Goal: Navigation & Orientation: Find specific page/section

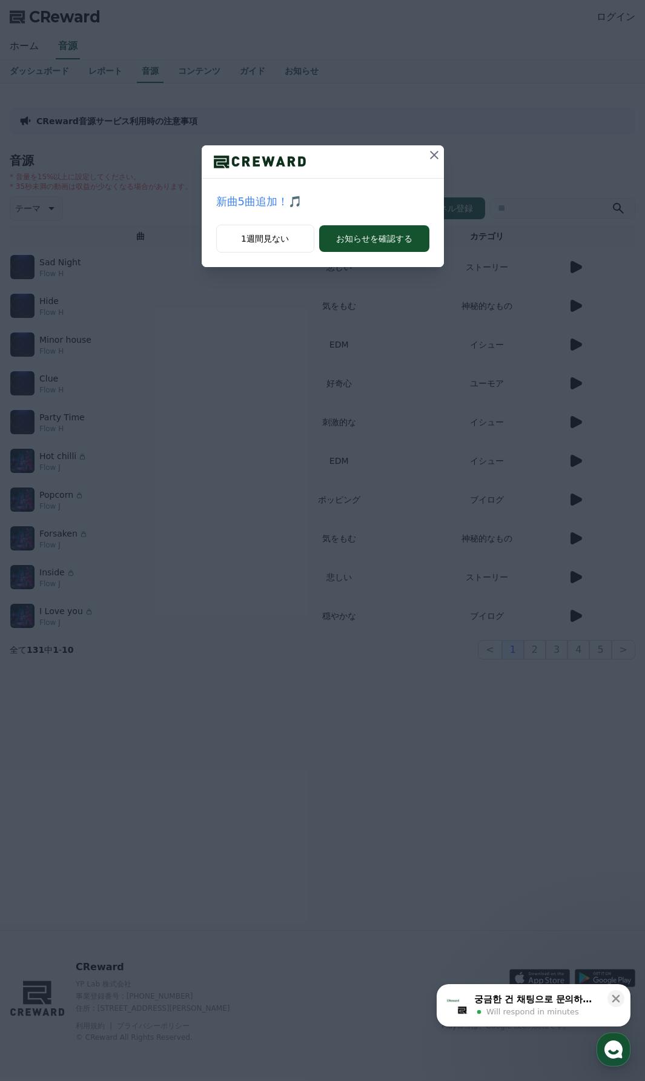
click at [437, 150] on icon at bounding box center [434, 155] width 15 height 15
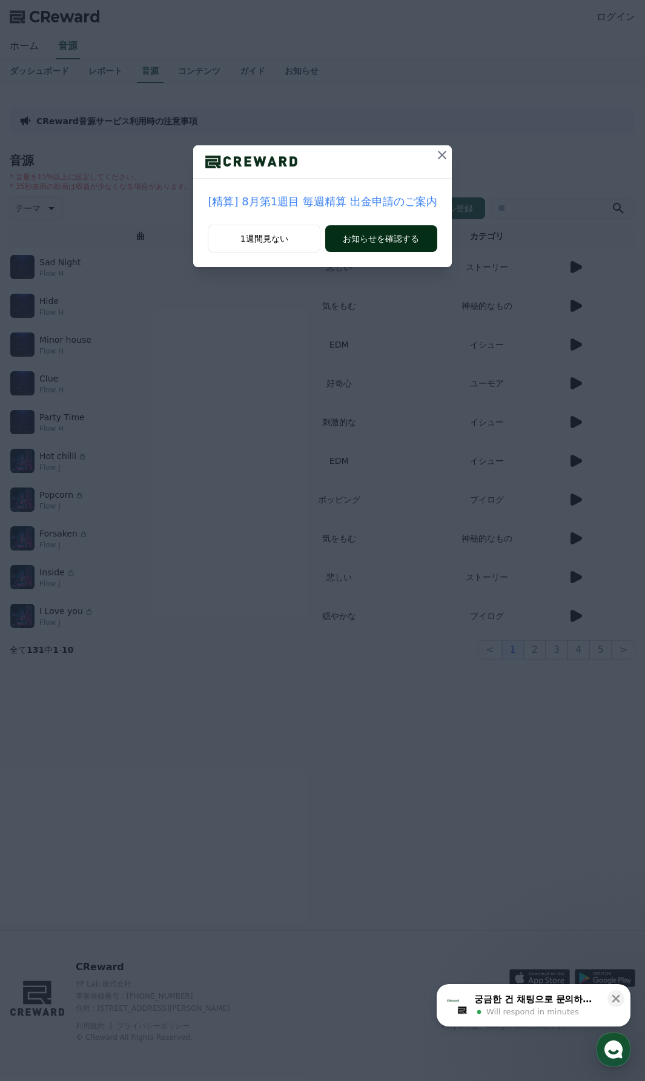
click at [390, 248] on button "お知らせを確認する" at bounding box center [380, 238] width 111 height 27
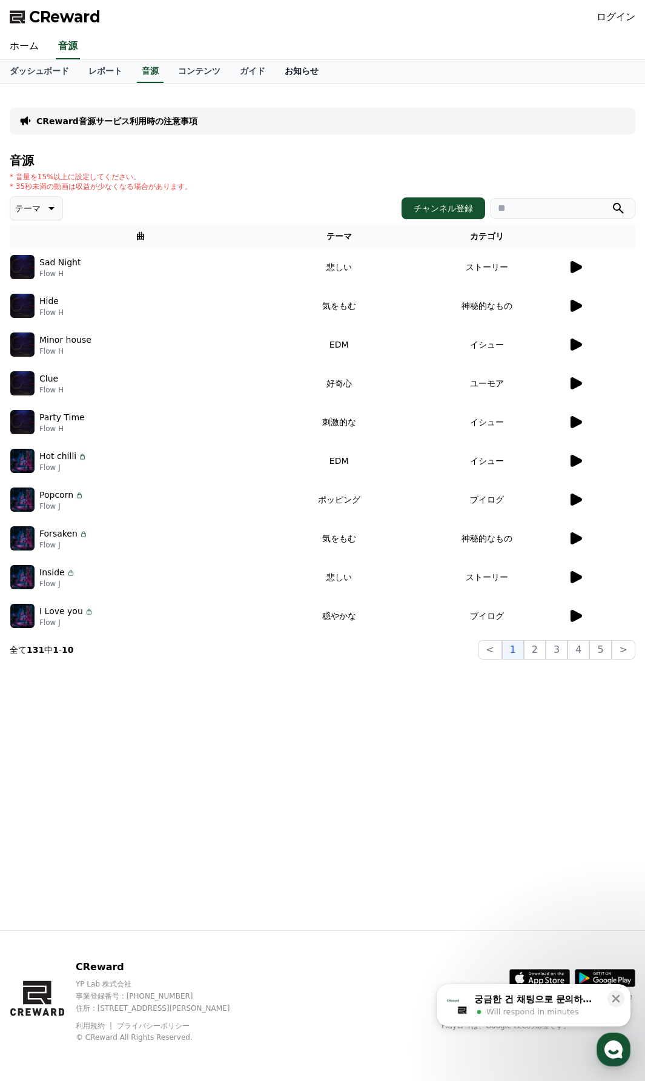
click at [275, 64] on link "お知らせ" at bounding box center [301, 71] width 53 height 23
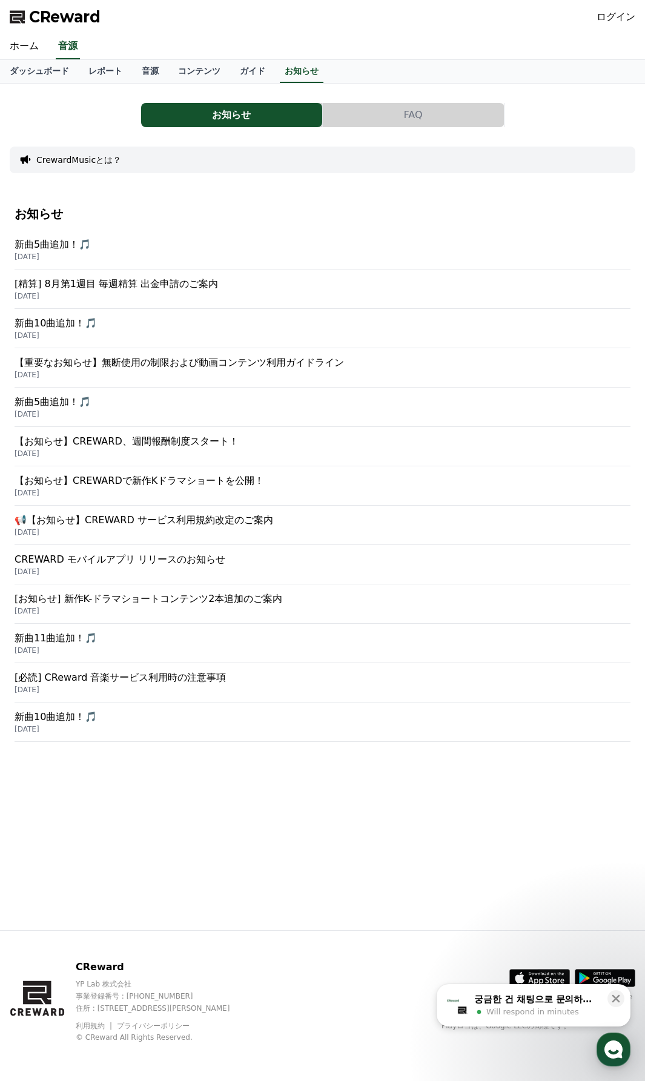
click at [374, 117] on button "FAQ" at bounding box center [413, 115] width 181 height 24
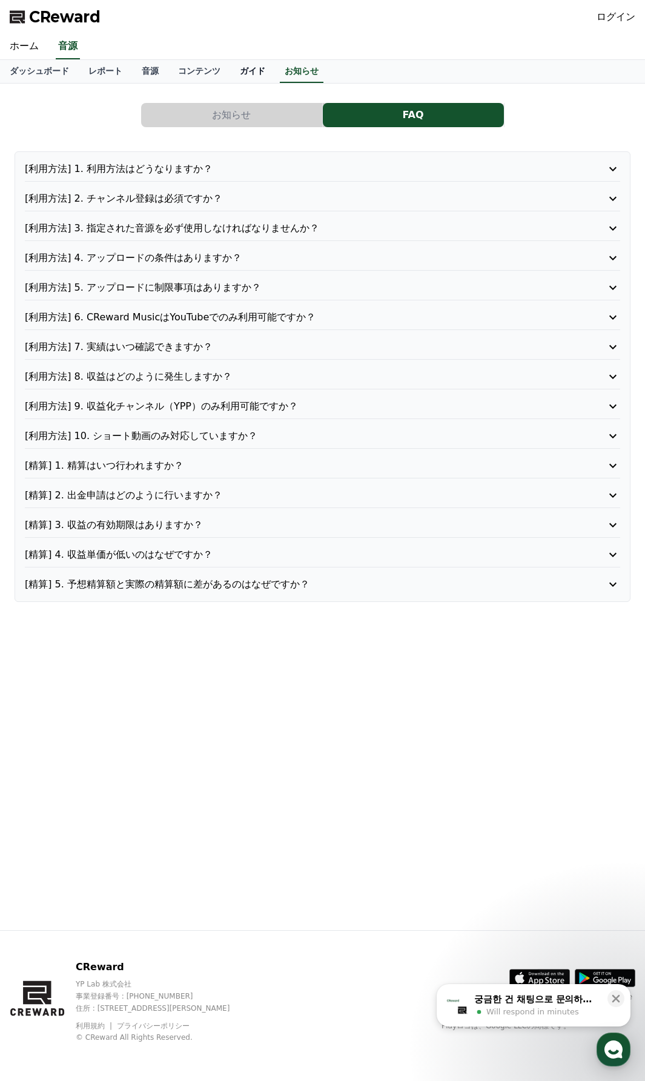
click at [230, 67] on link "ガイド" at bounding box center [252, 71] width 45 height 23
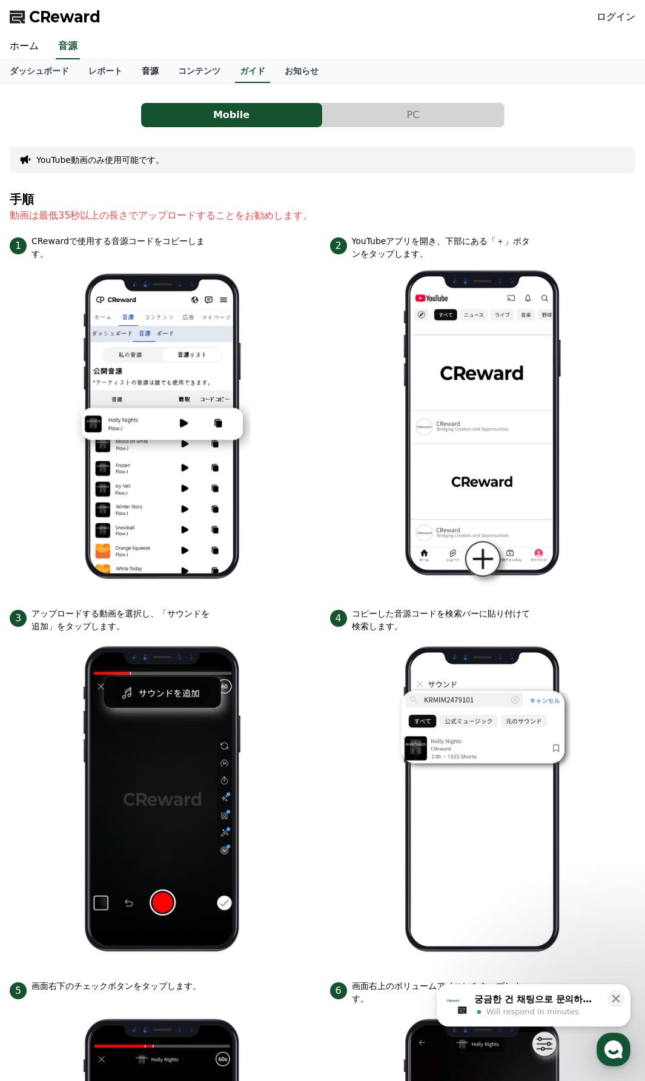
drag, startPoint x: 156, startPoint y: 68, endPoint x: 110, endPoint y: 67, distance: 45.5
click at [168, 68] on link "コンテンツ" at bounding box center [199, 71] width 62 height 23
click at [132, 67] on link "音源" at bounding box center [150, 71] width 36 height 23
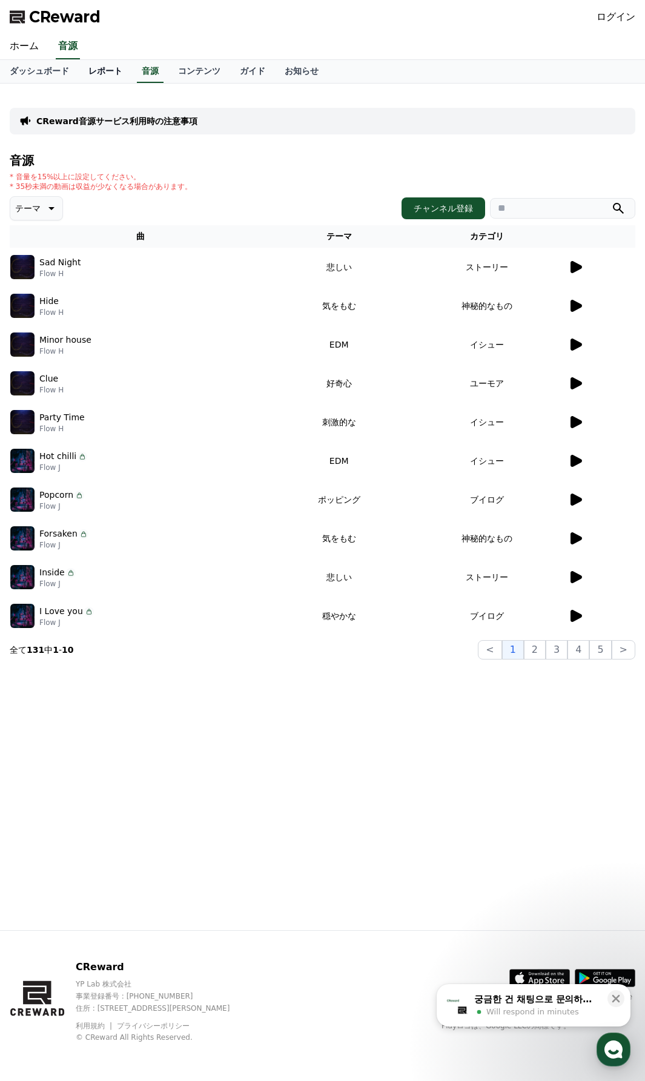
click at [79, 70] on link "レポート" at bounding box center [105, 71] width 53 height 23
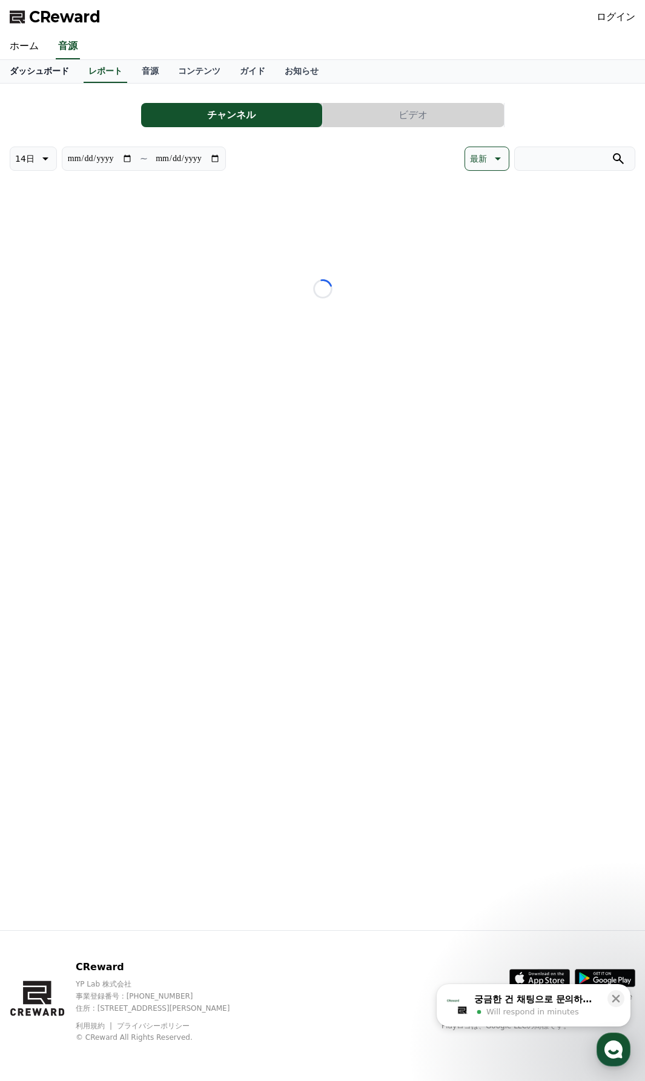
click at [17, 71] on link "ダッシュボード" at bounding box center [39, 71] width 79 height 23
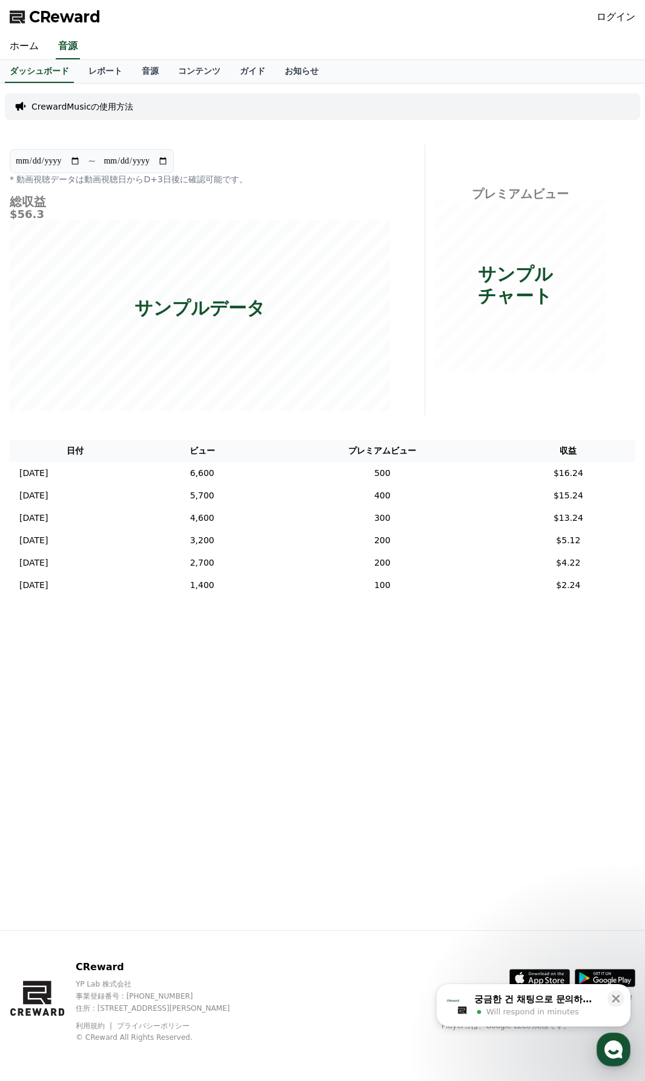
click at [628, 21] on link "ログイン" at bounding box center [616, 17] width 39 height 15
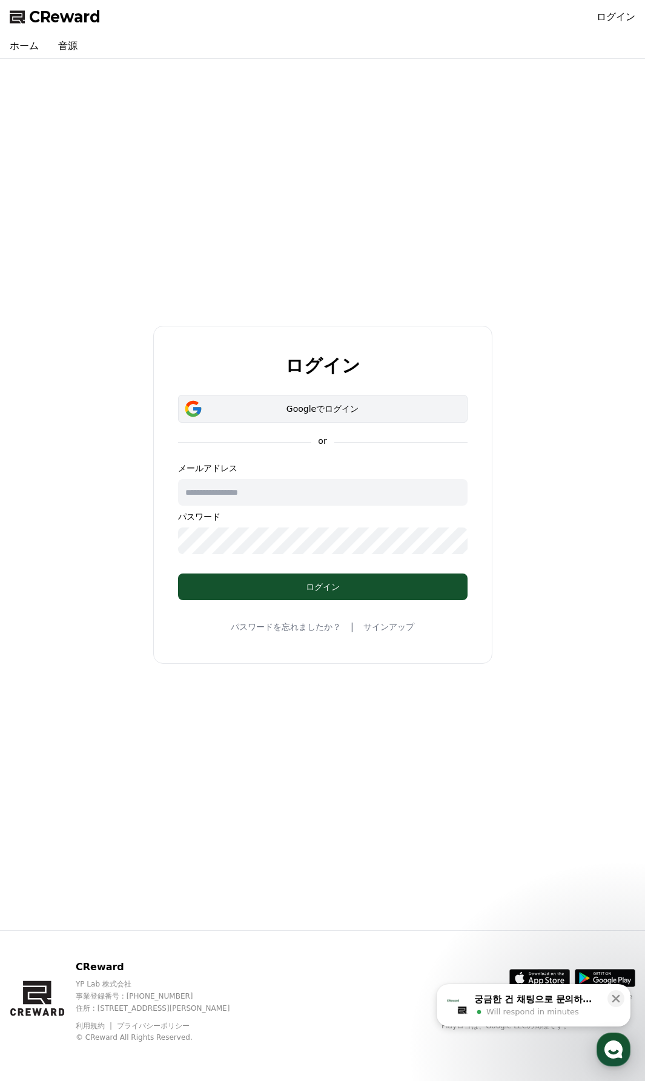
click at [333, 410] on div "Googleでログイン" at bounding box center [323, 409] width 254 height 12
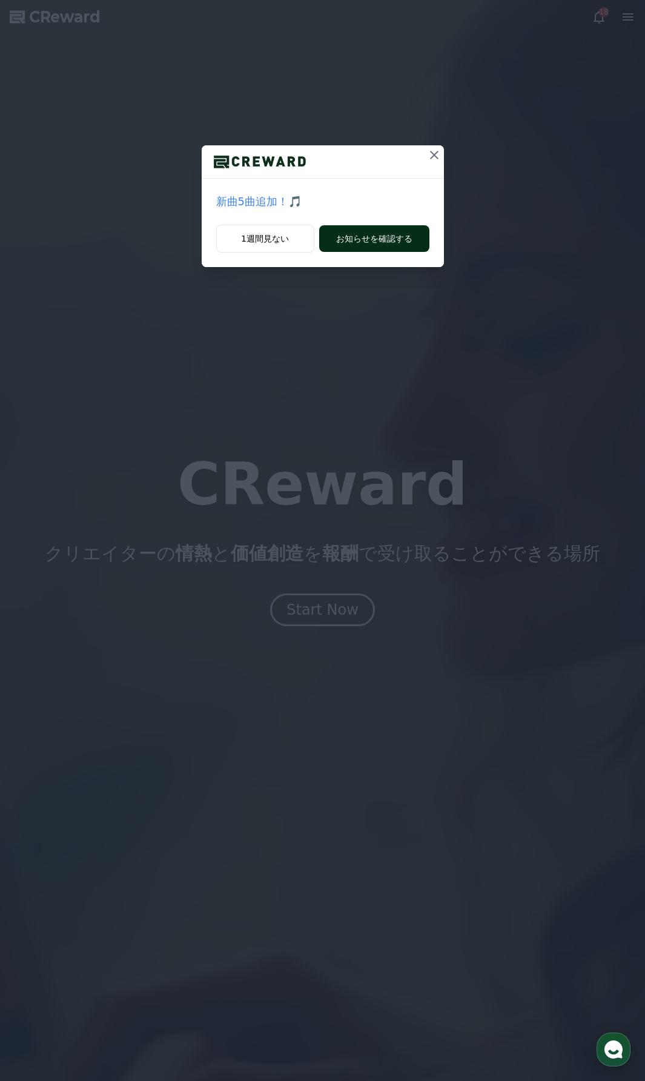
click at [388, 248] on button "お知らせを確認する" at bounding box center [374, 238] width 110 height 27
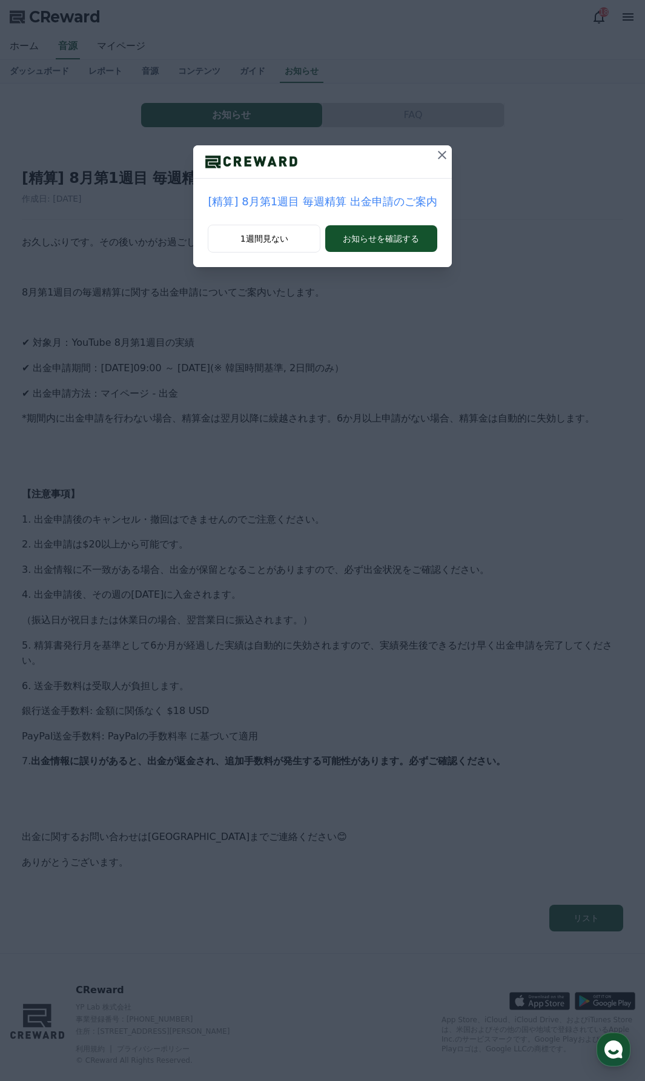
click at [437, 154] on icon at bounding box center [442, 155] width 15 height 15
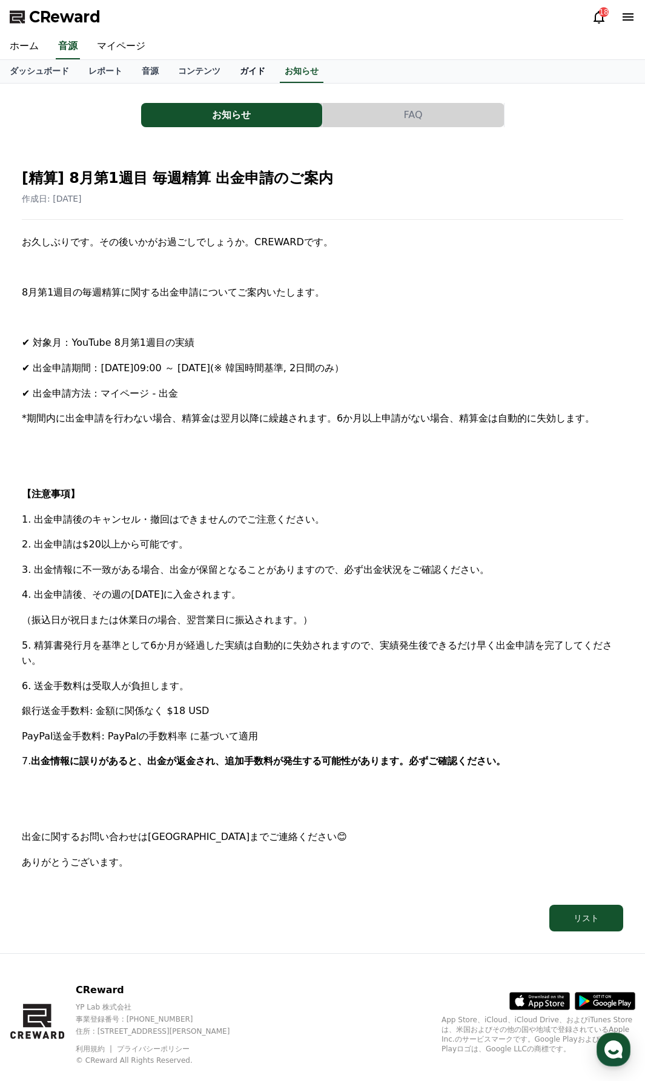
click at [230, 67] on link "ガイド" at bounding box center [252, 71] width 45 height 23
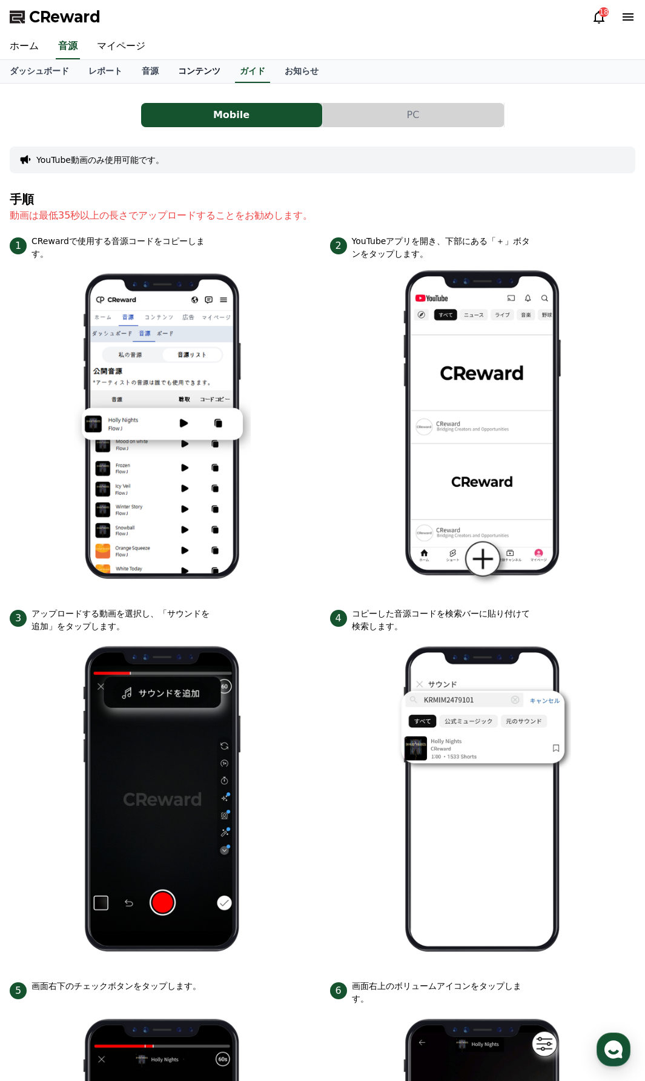
click at [173, 70] on link "コンテンツ" at bounding box center [199, 71] width 62 height 23
click at [132, 72] on link "音源" at bounding box center [150, 71] width 36 height 23
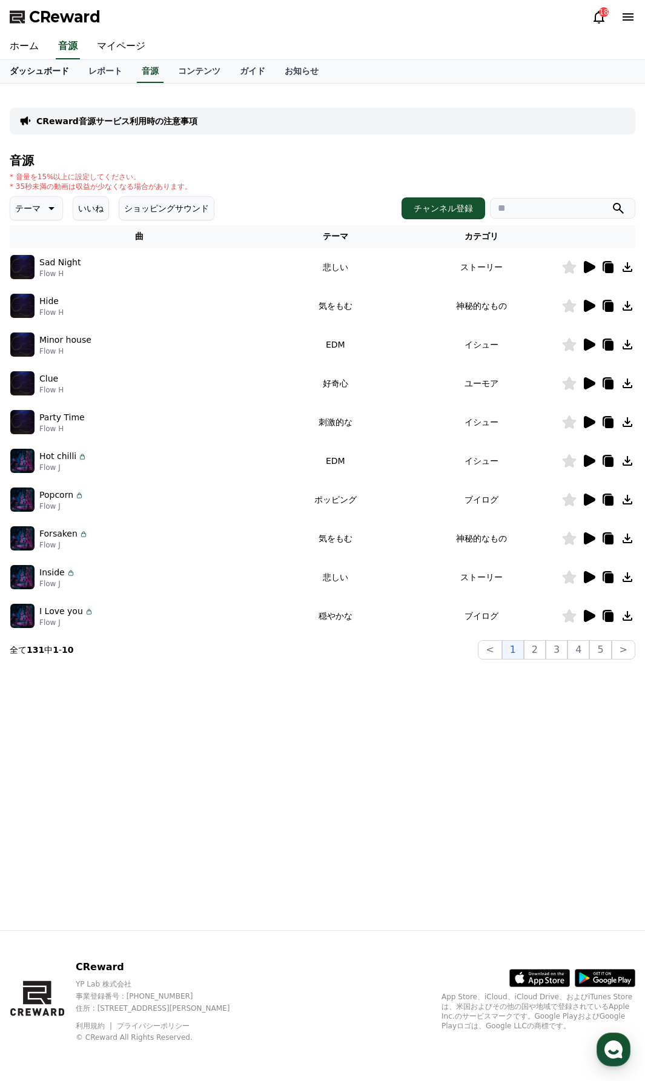
click at [37, 73] on link "ダッシュボード" at bounding box center [39, 71] width 79 height 23
